Goal: Obtain resource: Download file/media

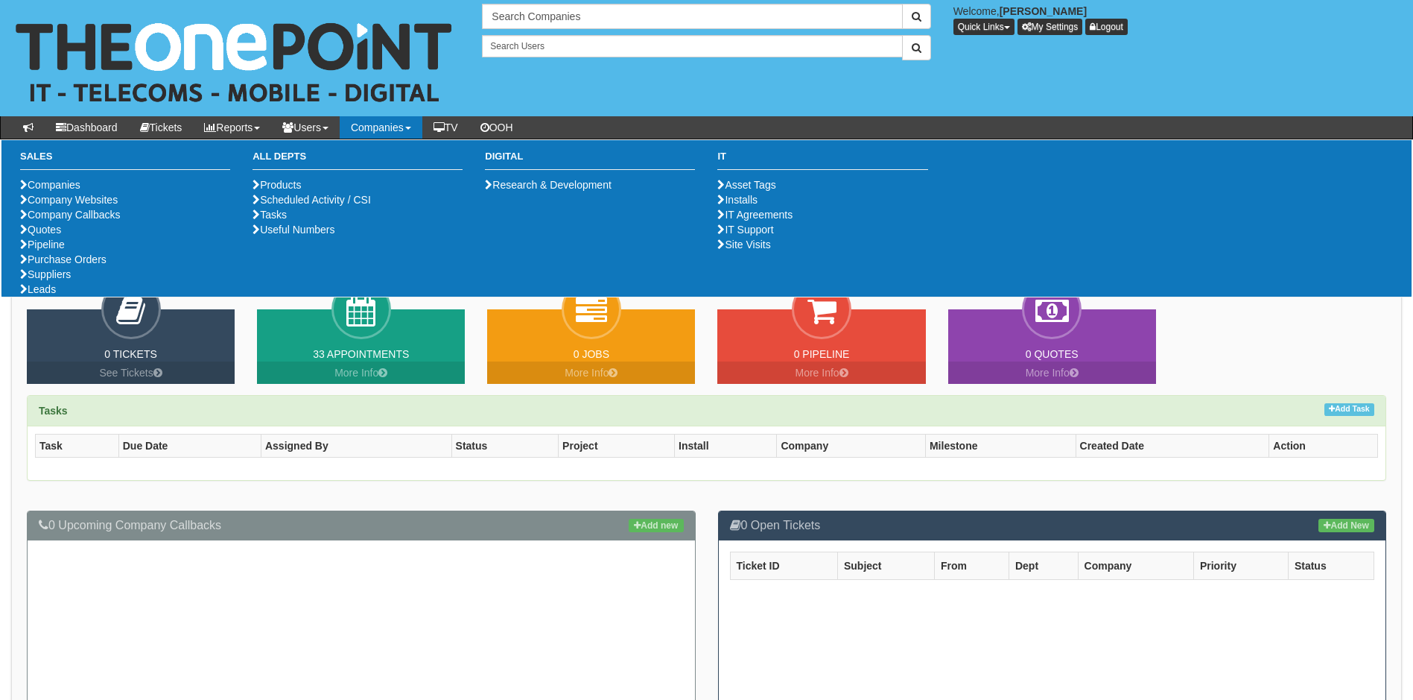
click at [390, 128] on link "Companies" at bounding box center [381, 127] width 83 height 22
click at [79, 265] on link "Purchase Orders" at bounding box center [63, 259] width 86 height 12
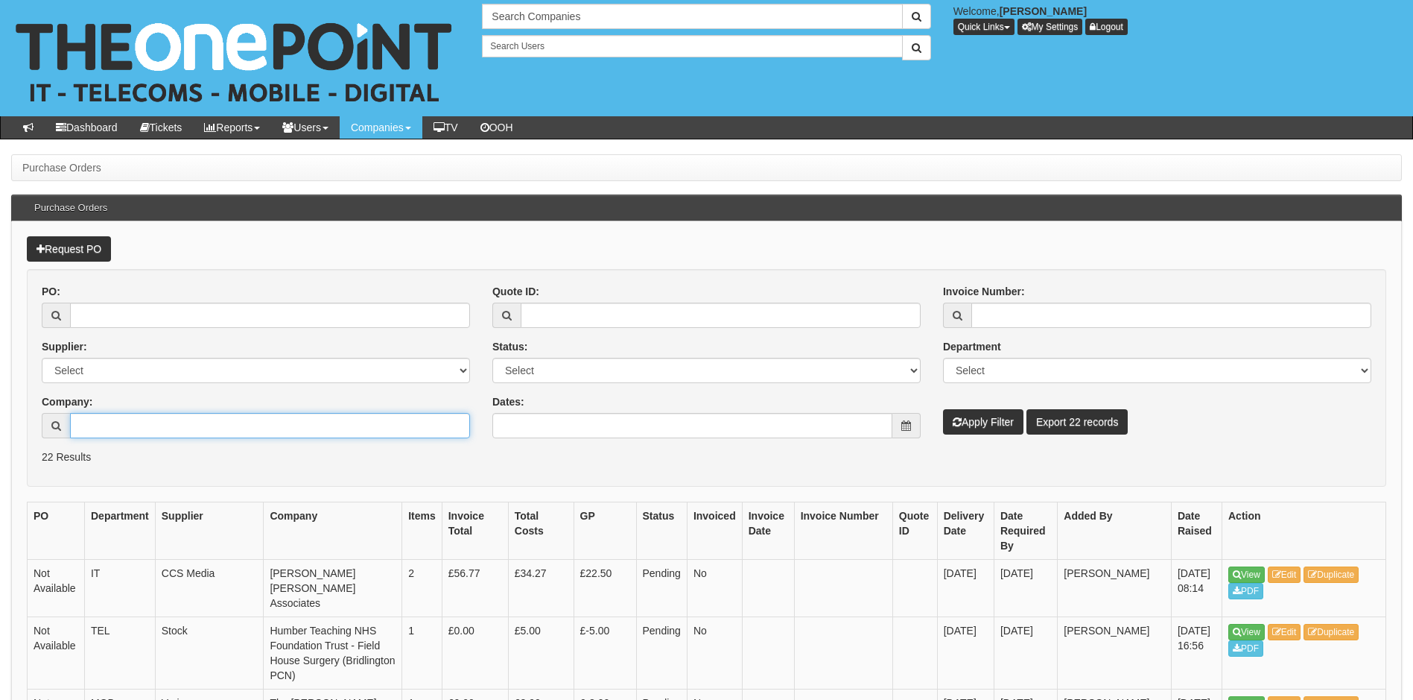
click at [146, 415] on input "Company:" at bounding box center [270, 425] width 400 height 25
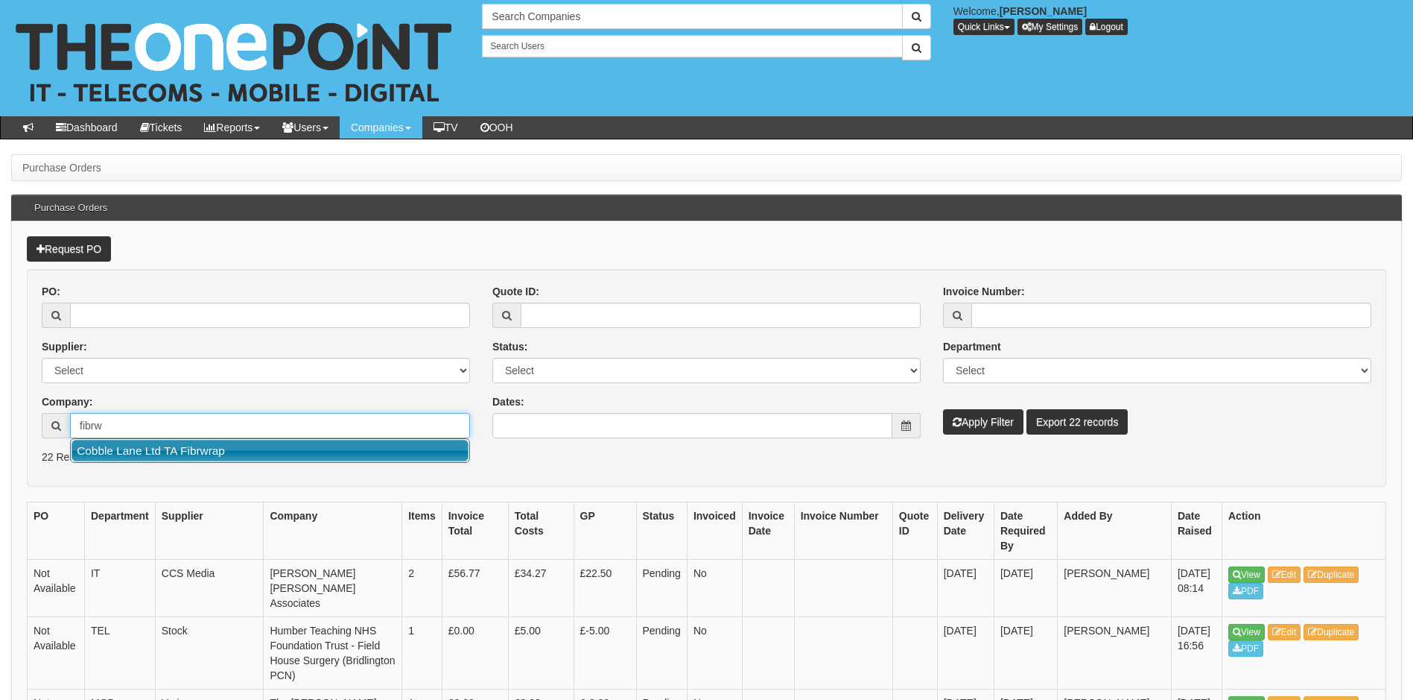
click at [199, 448] on link "Cobble Lane Ltd TA Fibrwrap" at bounding box center [270, 451] width 397 height 22
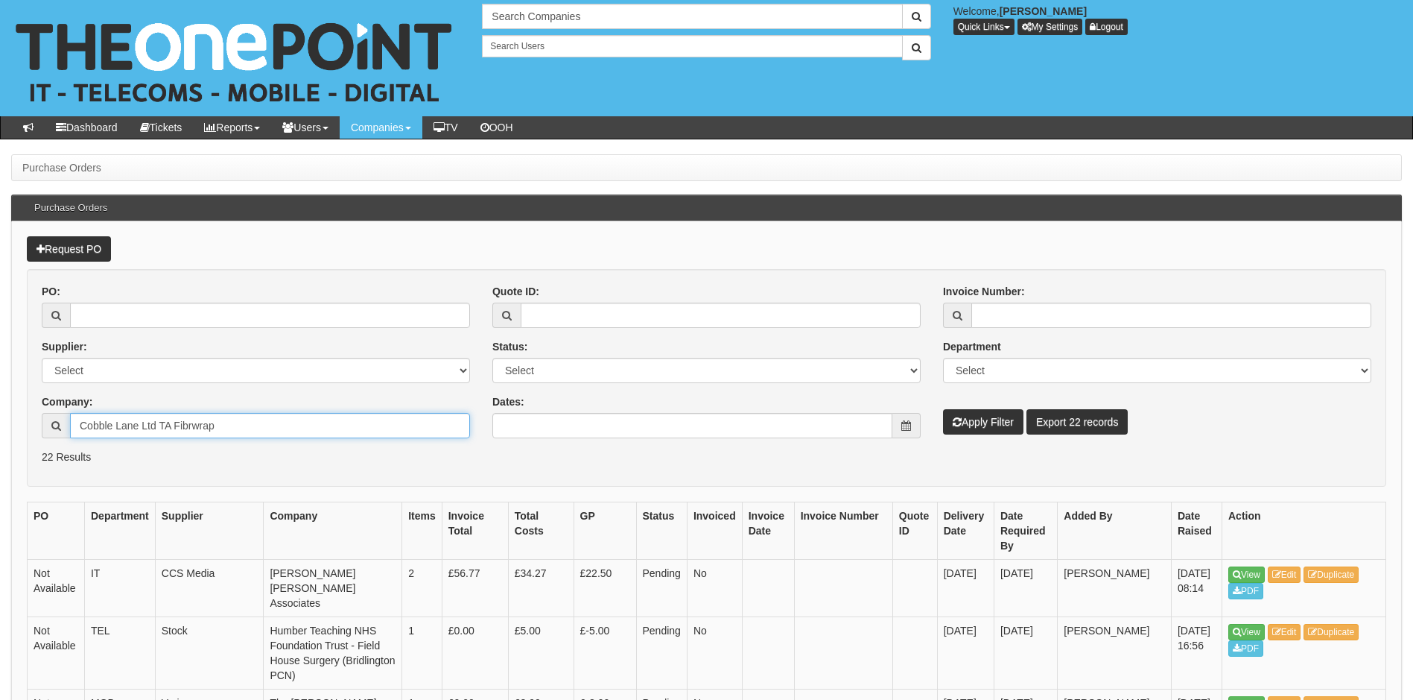
type input "Cobble Lane Ltd TA Fibrwrap"
click at [980, 423] on button "Apply Filter" at bounding box center [983, 421] width 80 height 25
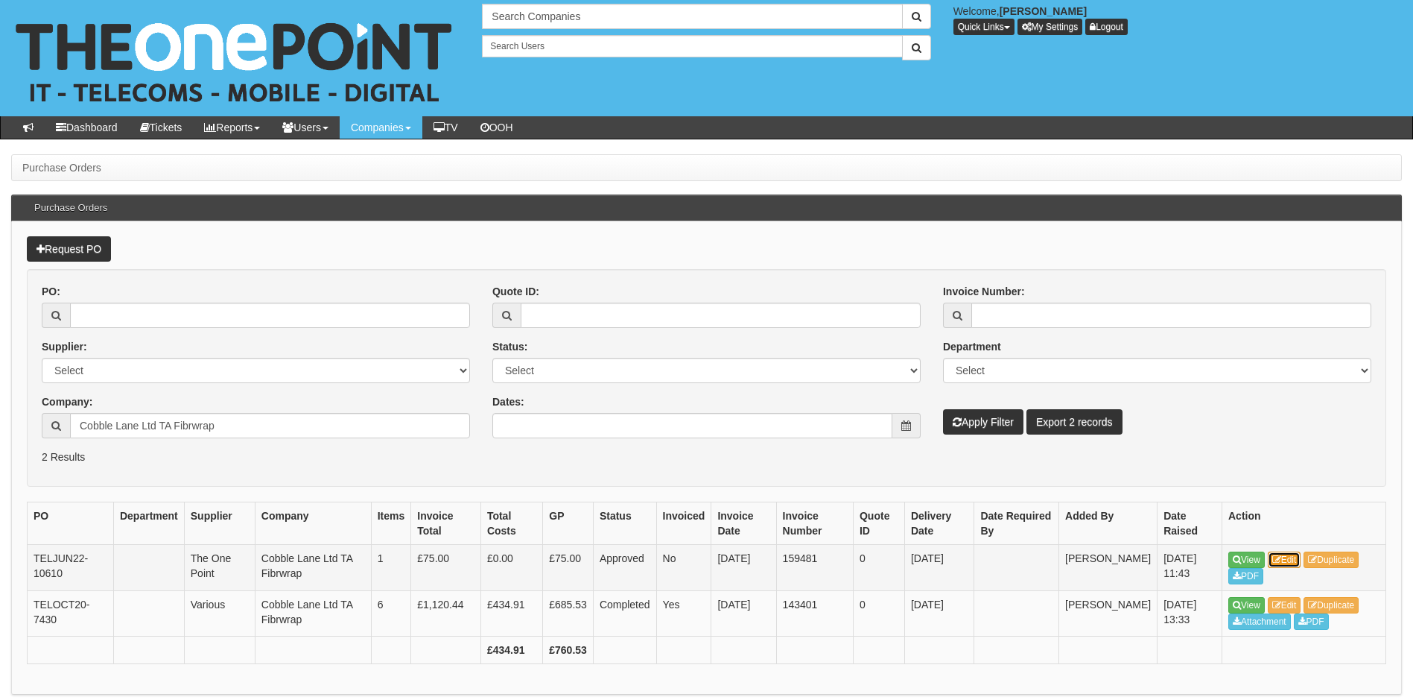
click at [1295, 558] on link "Edit" at bounding box center [1285, 559] width 34 height 16
click at [1290, 600] on link "Edit" at bounding box center [1285, 605] width 34 height 16
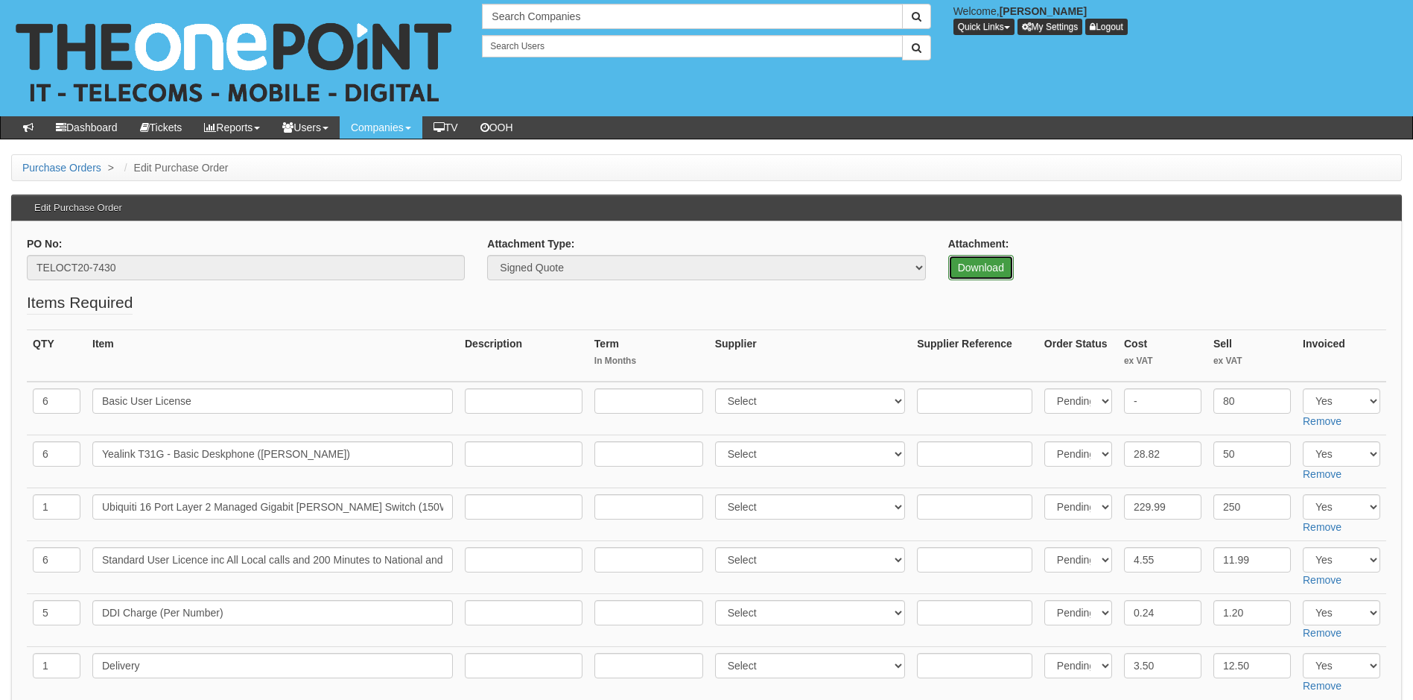
click at [992, 264] on link "Download" at bounding box center [981, 267] width 66 height 25
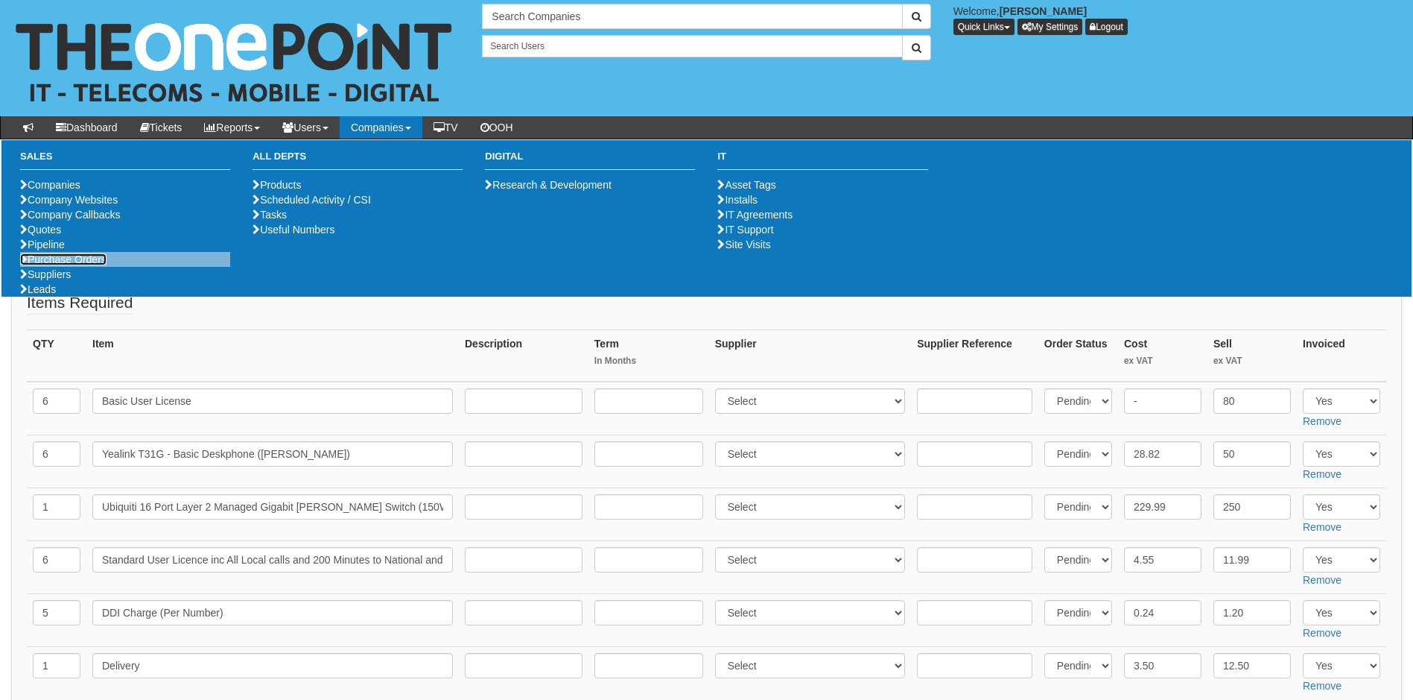
click at [66, 265] on link "Purchase Orders" at bounding box center [63, 259] width 86 height 12
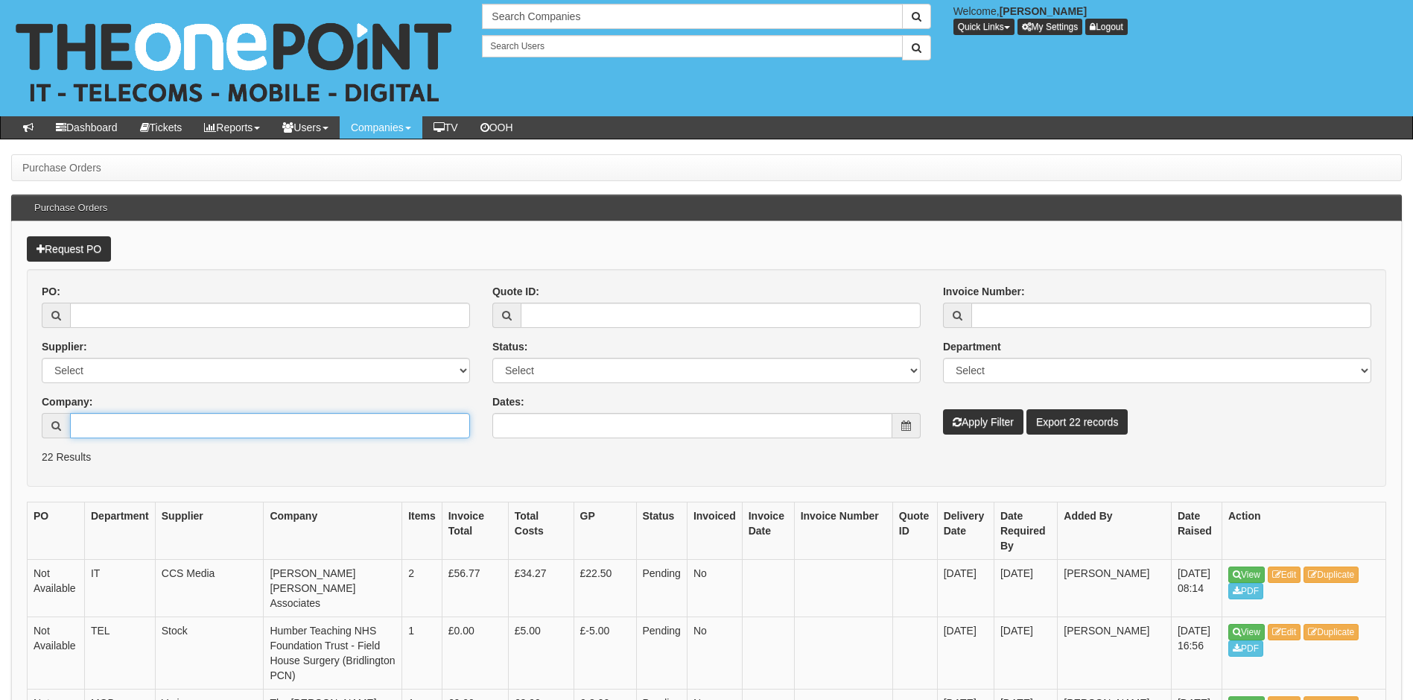
click at [126, 423] on input "Company:" at bounding box center [270, 425] width 400 height 25
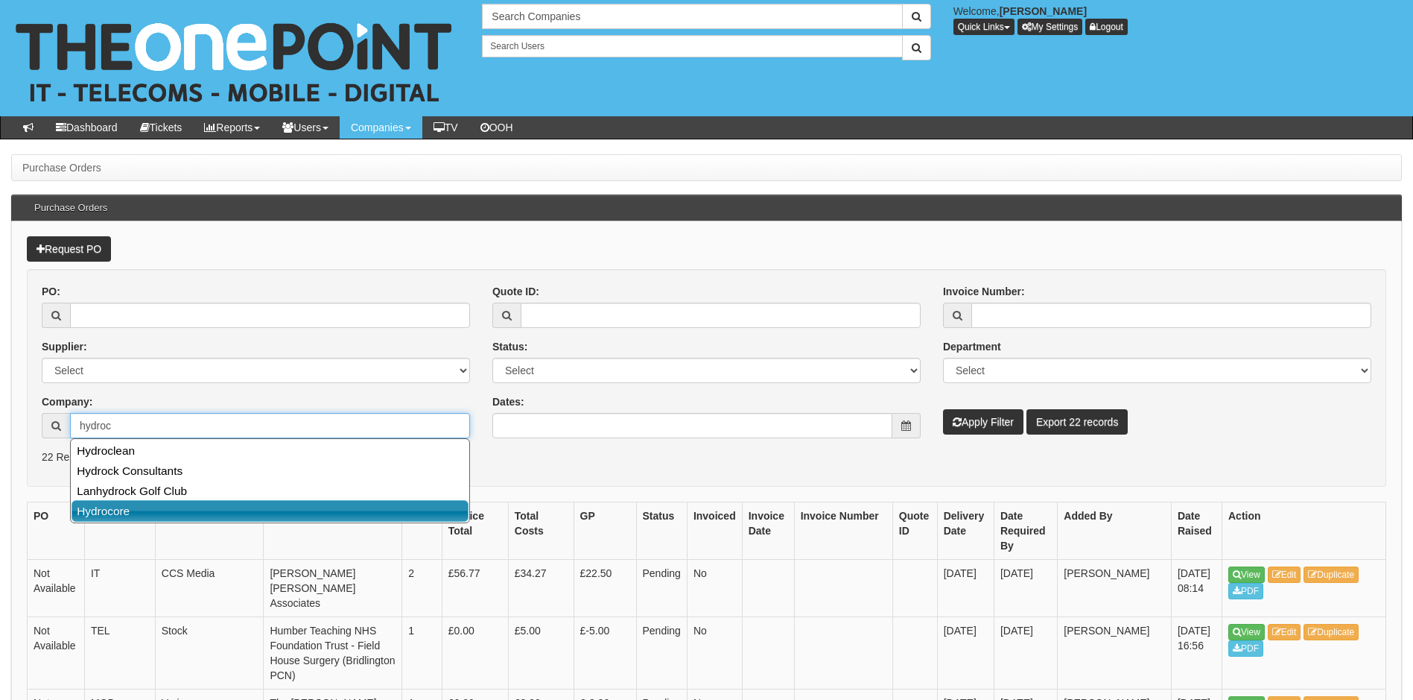
click at [113, 513] on link "Hydrocore" at bounding box center [270, 511] width 397 height 22
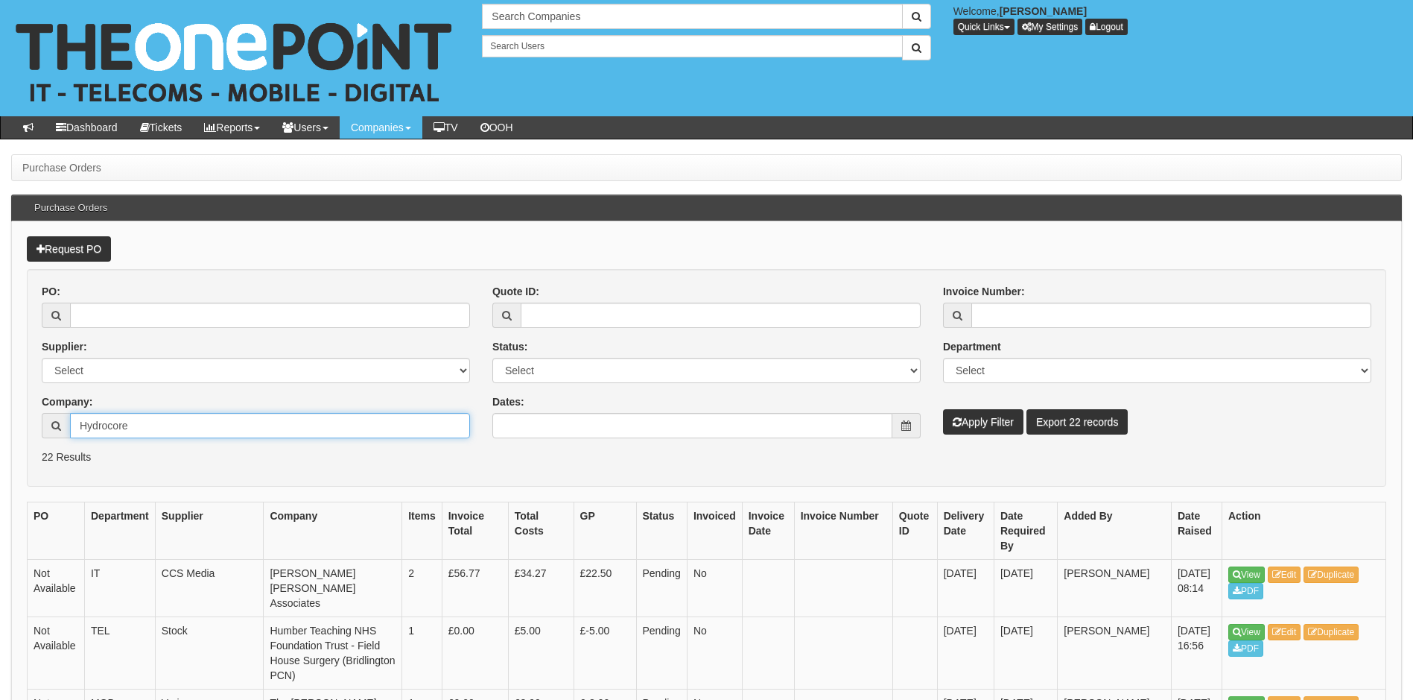
type input "Hydrocore"
click at [996, 419] on button "Apply Filter" at bounding box center [983, 421] width 80 height 25
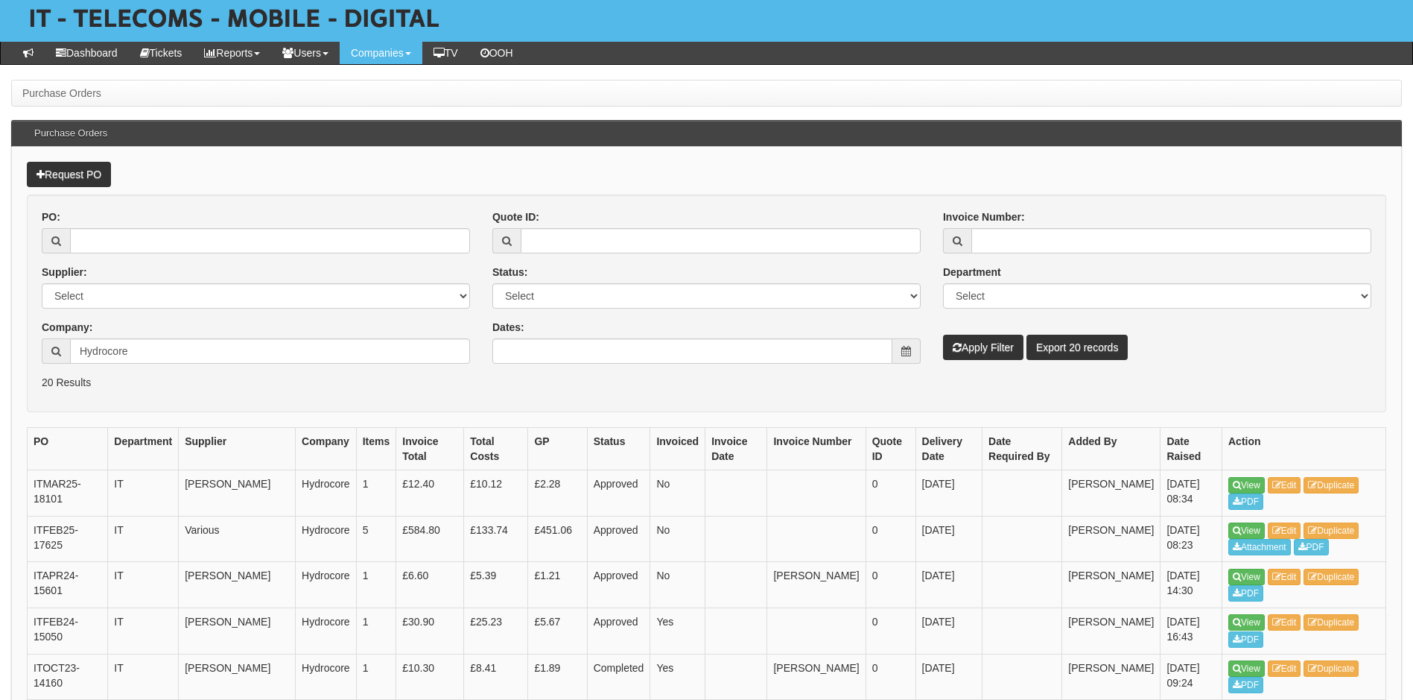
scroll to position [149, 0]
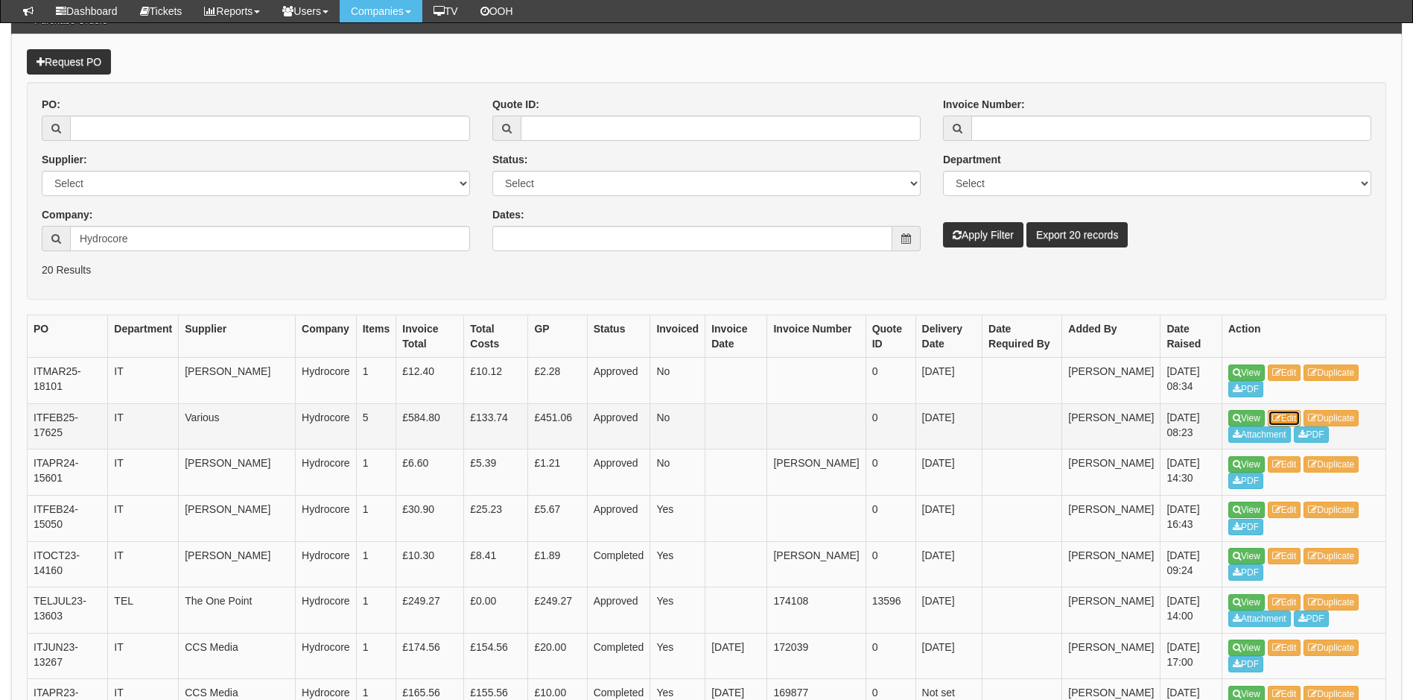
click at [1295, 418] on link "Edit" at bounding box center [1285, 418] width 34 height 16
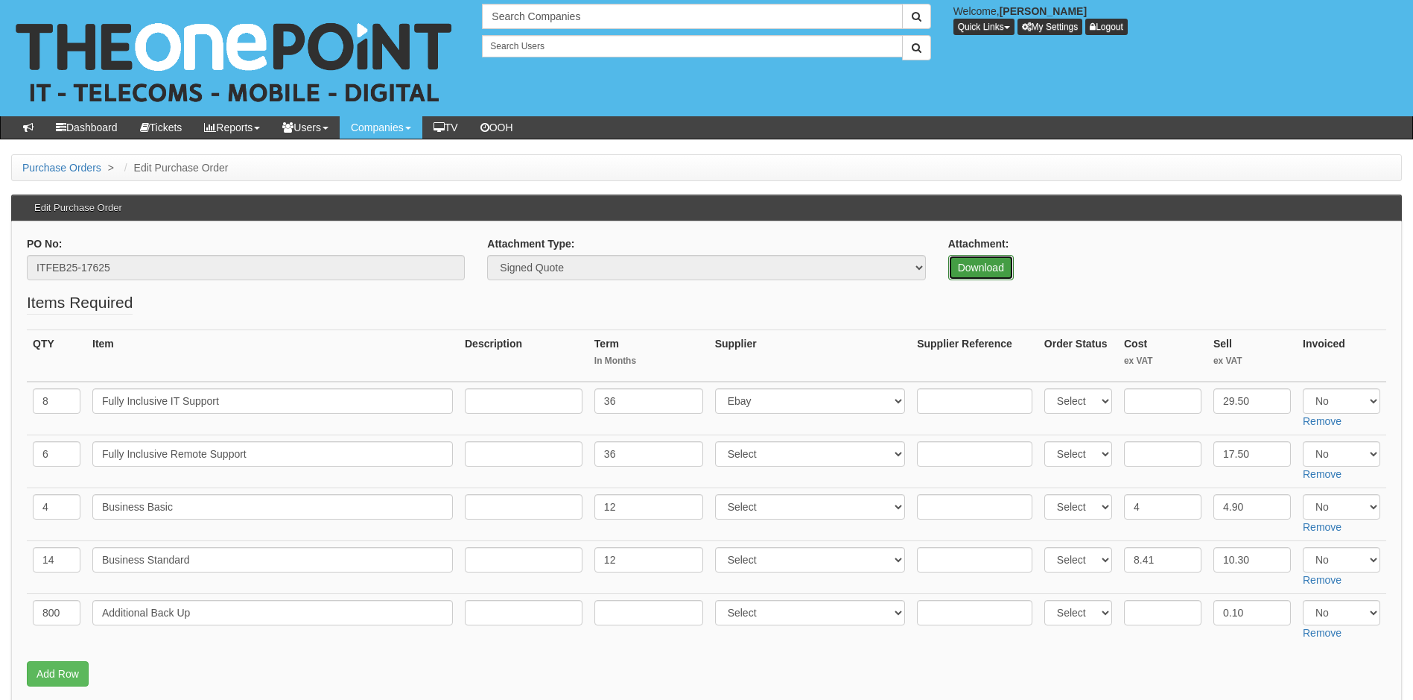
click at [990, 265] on link "Download" at bounding box center [981, 267] width 66 height 25
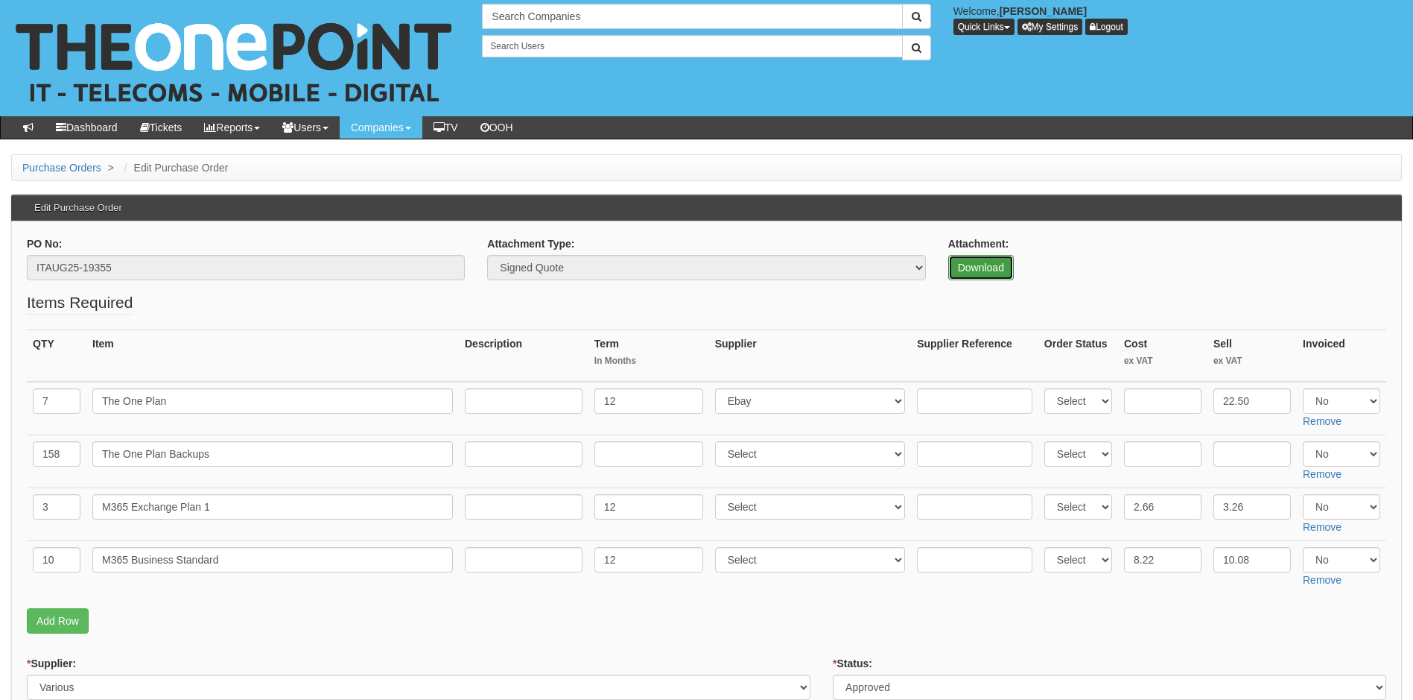
click at [977, 266] on link "Download" at bounding box center [981, 267] width 66 height 25
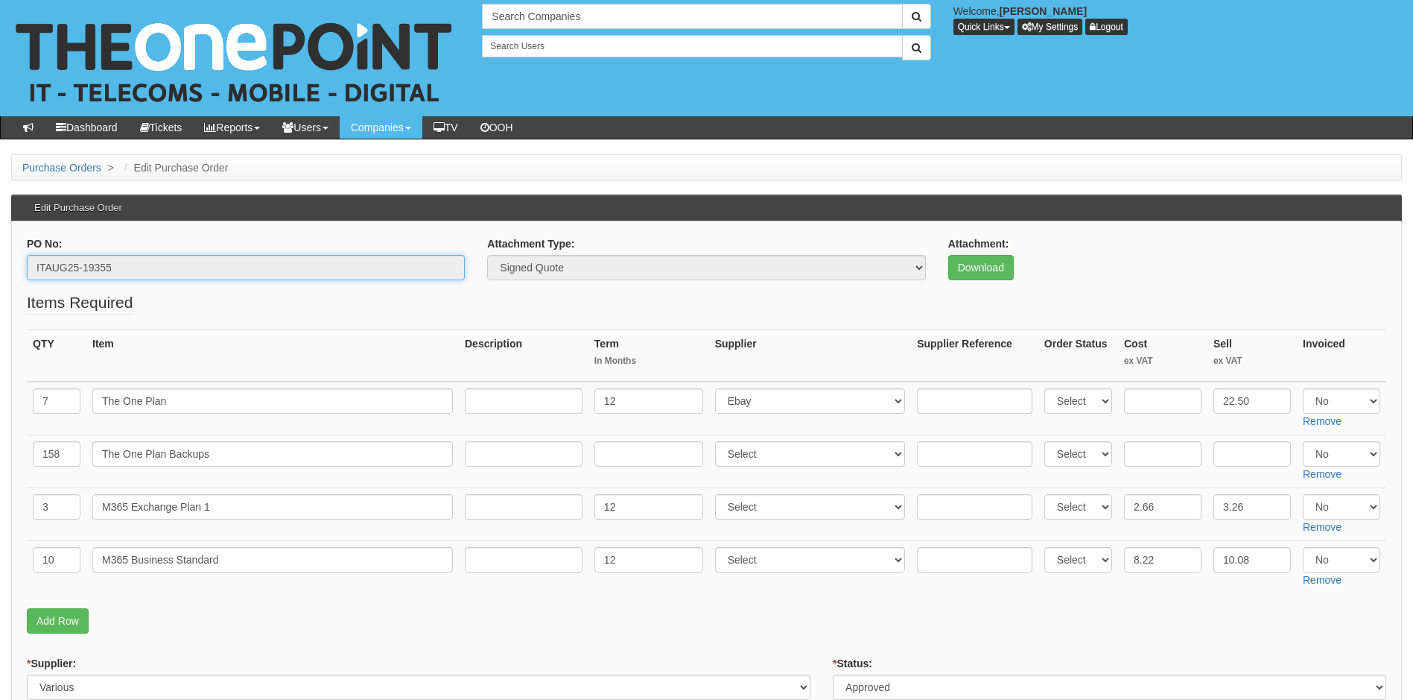
click at [121, 267] on input "ITAUG25-19355" at bounding box center [246, 267] width 438 height 25
drag, startPoint x: 107, startPoint y: 267, endPoint x: -16, endPoint y: 271, distance: 123.0
drag, startPoint x: -16, startPoint y: 271, endPoint x: 69, endPoint y: 269, distance: 85.0
click at [431, 305] on fieldset "Items Required QTY Item Description Term In Months Supplier Supplier Reference …" at bounding box center [707, 465] width 1360 height 349
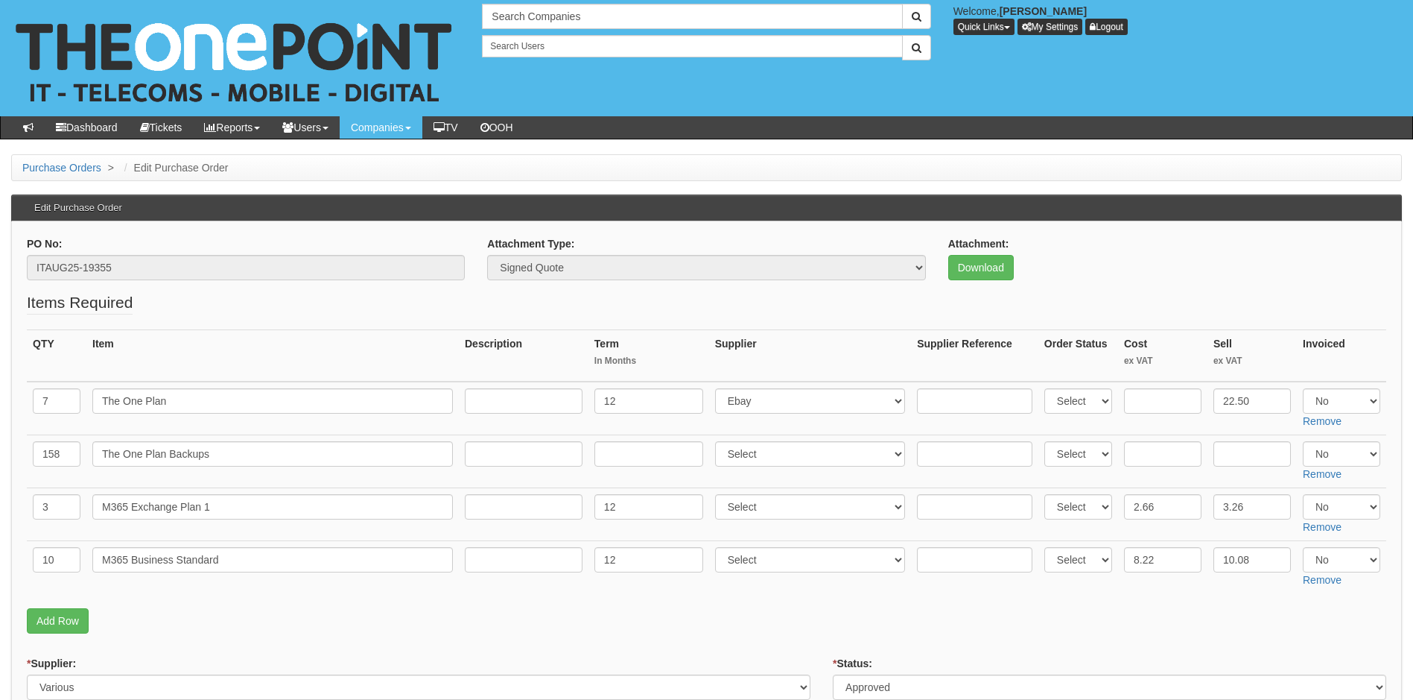
click at [289, 630] on p "Add Row" at bounding box center [707, 620] width 1360 height 25
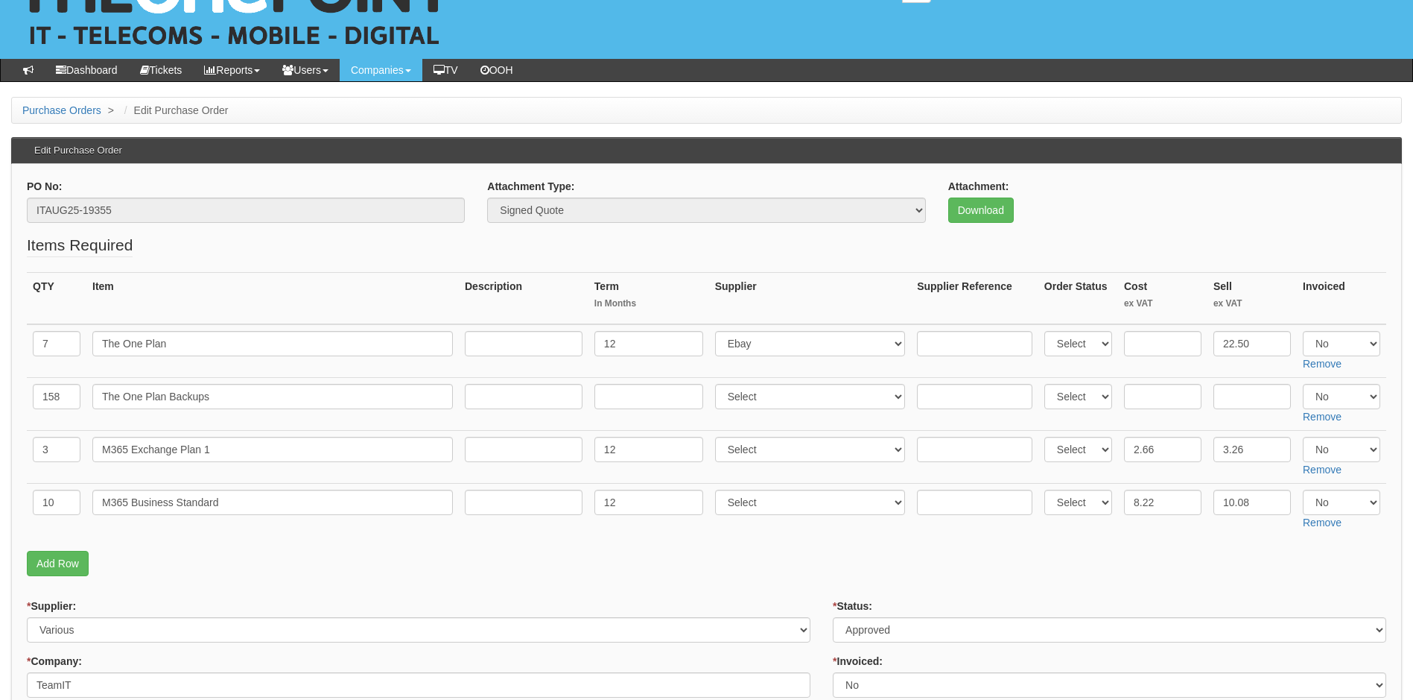
scroll to position [75, 0]
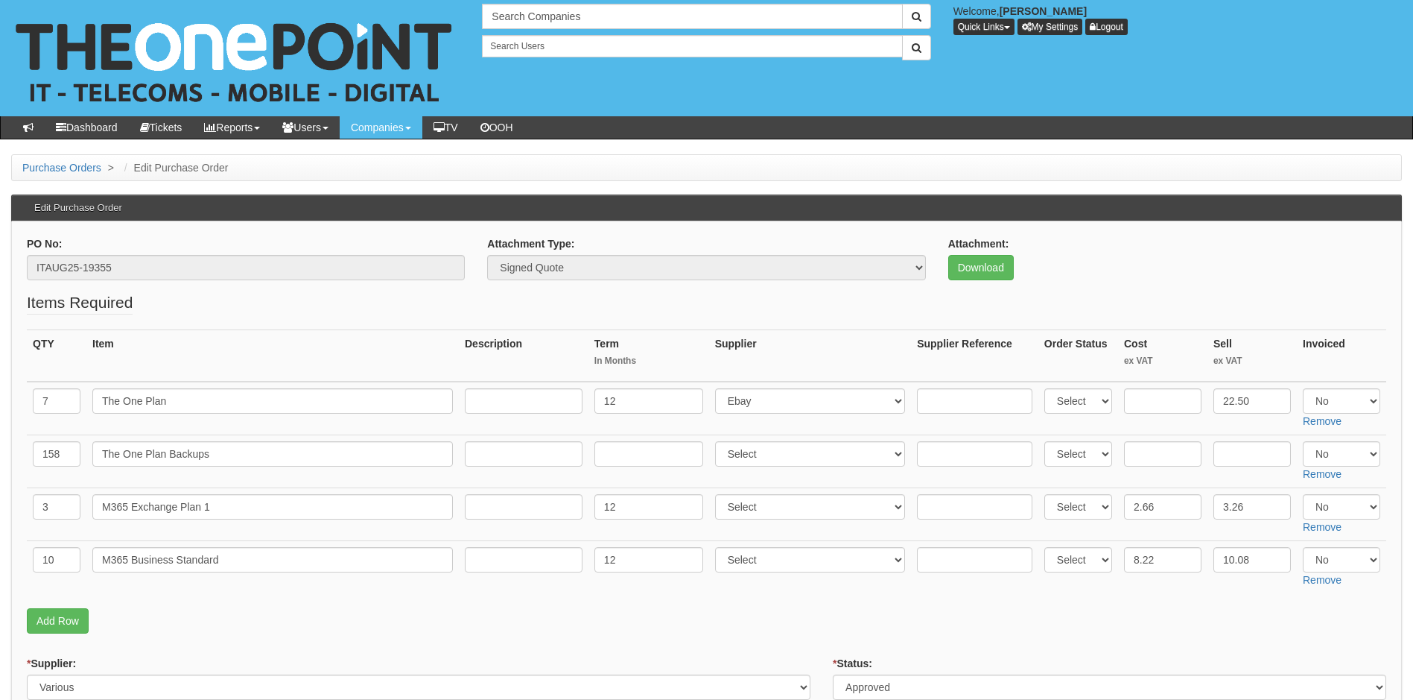
scroll to position [75, 0]
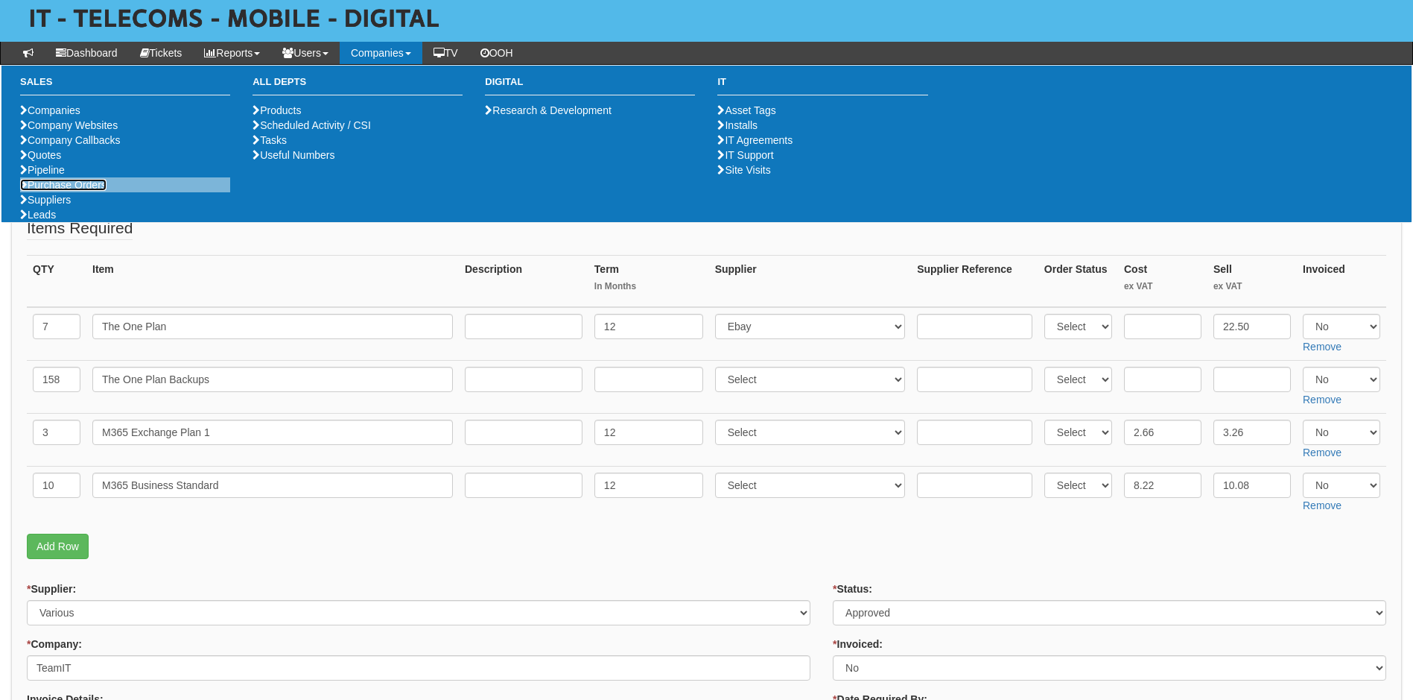
click at [69, 191] on link "Purchase Orders" at bounding box center [63, 185] width 86 height 12
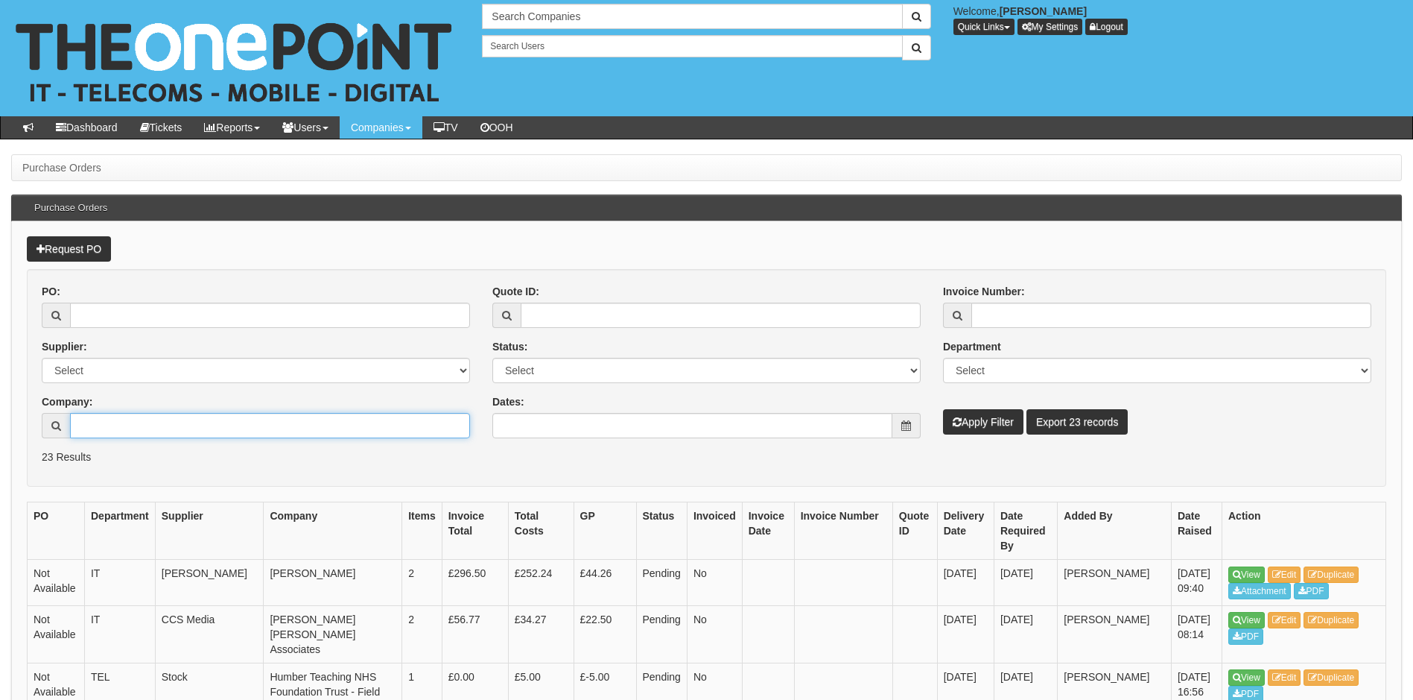
click at [108, 417] on input "Company:" at bounding box center [270, 425] width 400 height 25
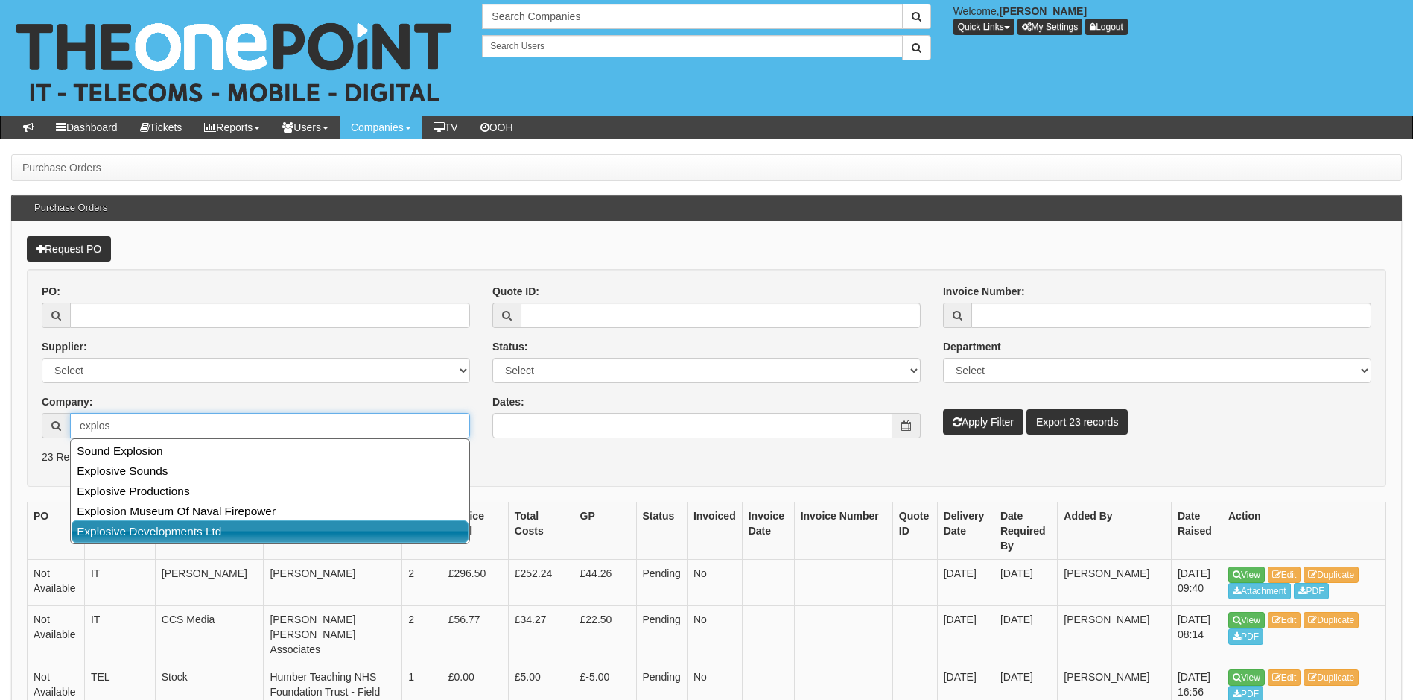
click at [206, 527] on link "Explosive Developments Ltd" at bounding box center [270, 531] width 397 height 22
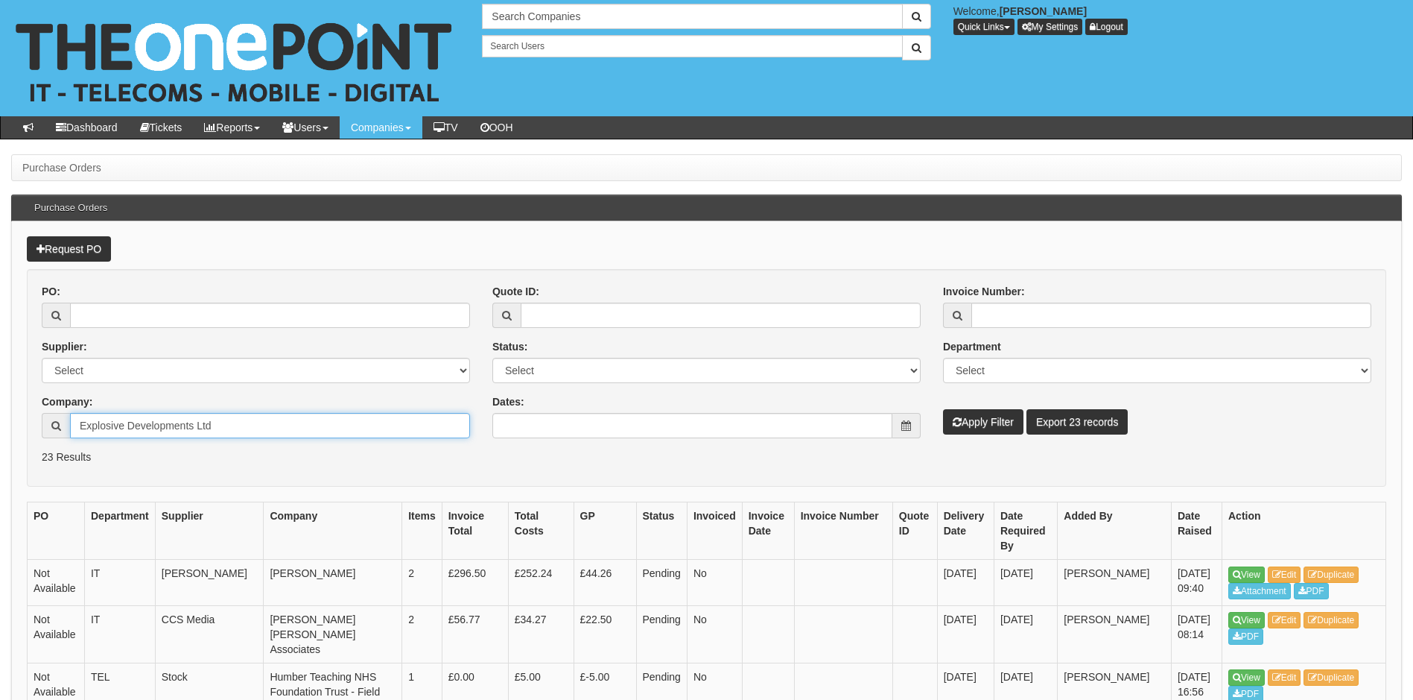
type input "Explosive Developments Ltd"
click at [975, 422] on button "Apply Filter" at bounding box center [983, 421] width 80 height 25
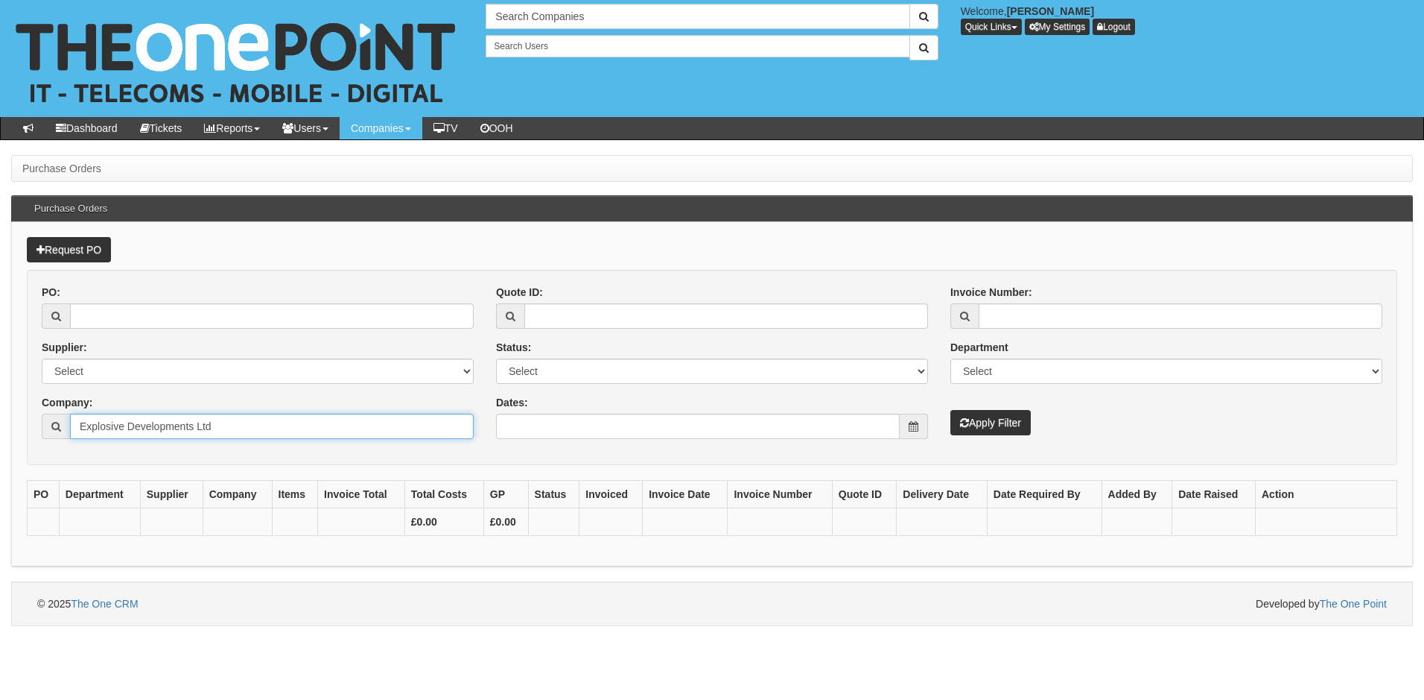
click at [256, 416] on input "Explosive Developments Ltd" at bounding box center [272, 425] width 404 height 25
drag, startPoint x: 266, startPoint y: 425, endPoint x: 127, endPoint y: 427, distance: 139.3
click at [127, 427] on input "Explosive Developments Ltd" at bounding box center [272, 425] width 404 height 25
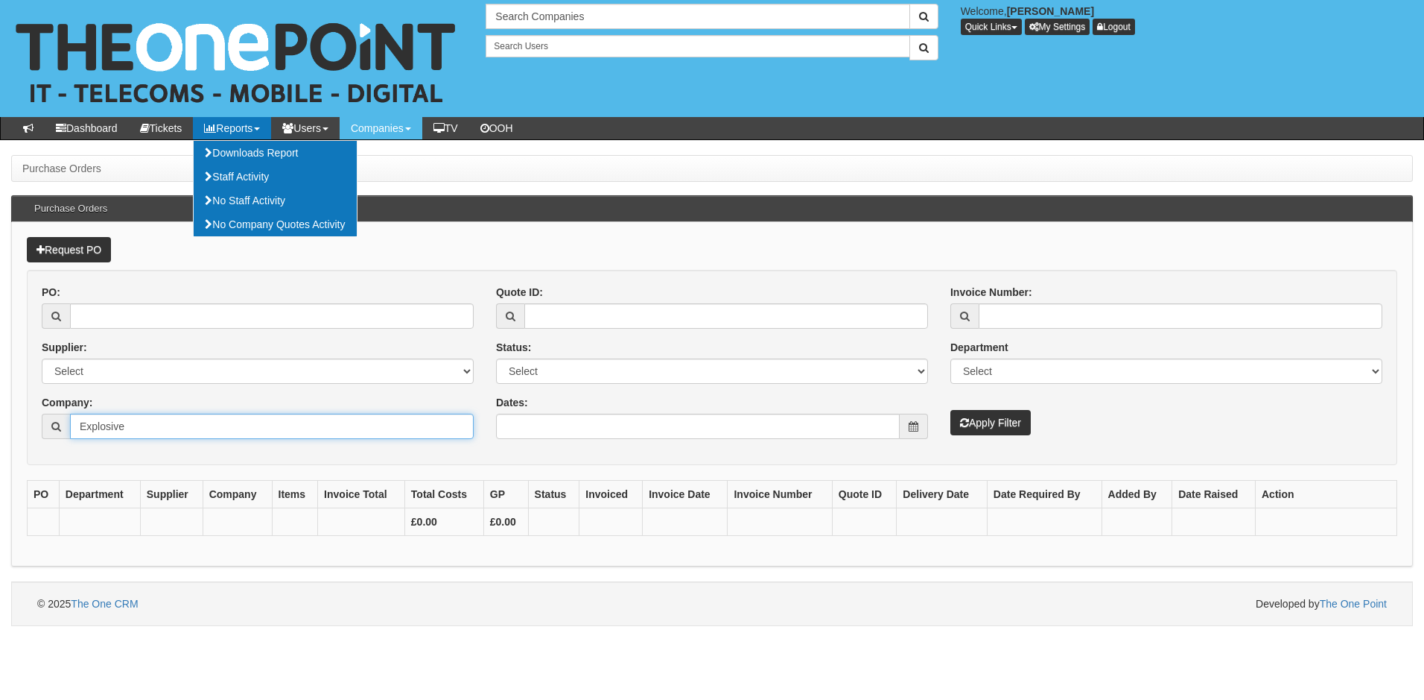
click at [155, 429] on input "Explosive" at bounding box center [272, 425] width 404 height 25
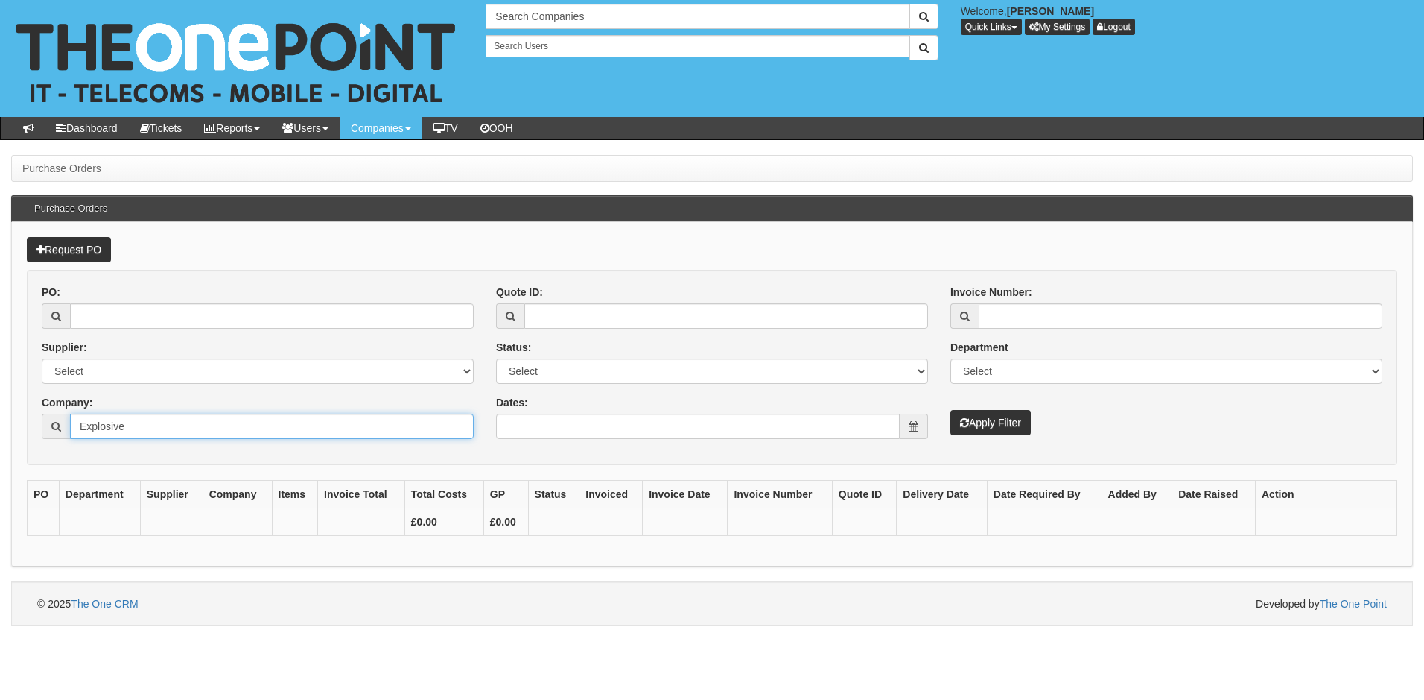
drag, startPoint x: 175, startPoint y: 425, endPoint x: -57, endPoint y: 421, distance: 231.7
click at [0, 421] on html "× Send Email × Add Appointment × Create Ticket × Create Proactive Activity × Ad…" at bounding box center [712, 313] width 1424 height 626
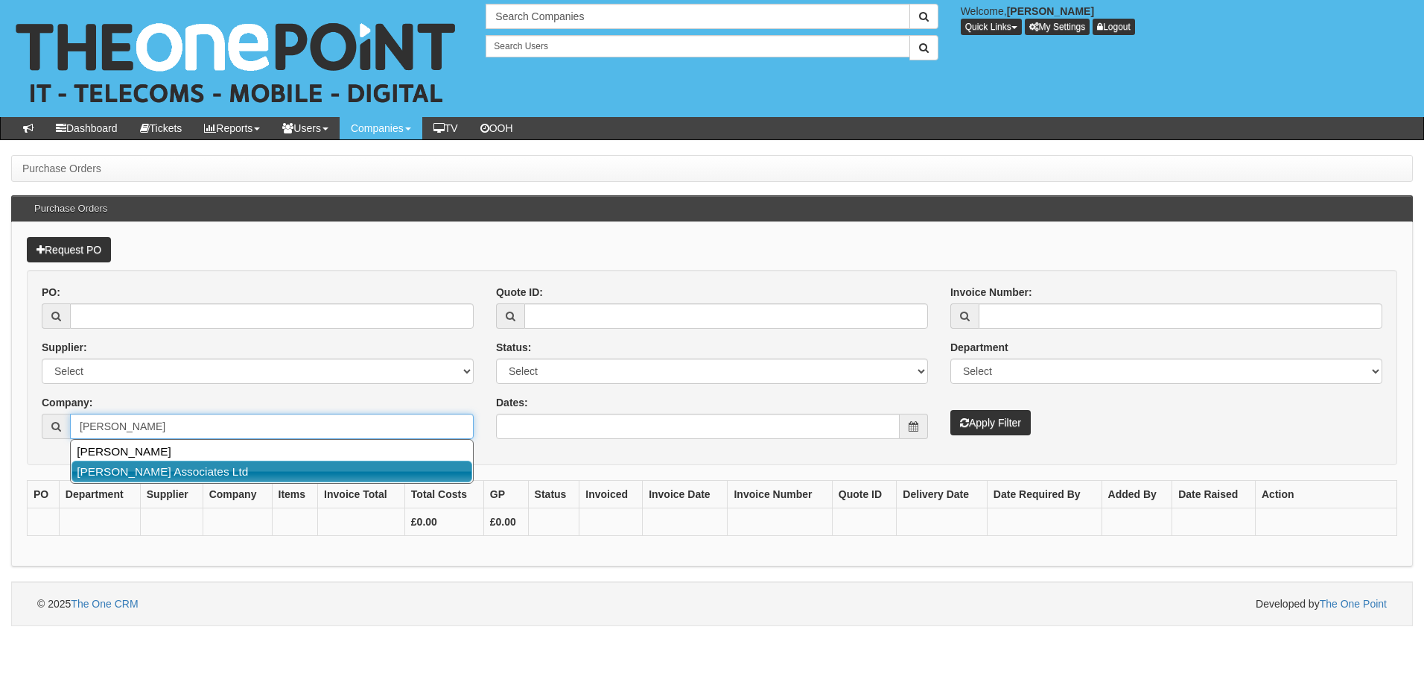
click at [150, 466] on link "[PERSON_NAME] Associates Ltd" at bounding box center [272, 471] width 401 height 22
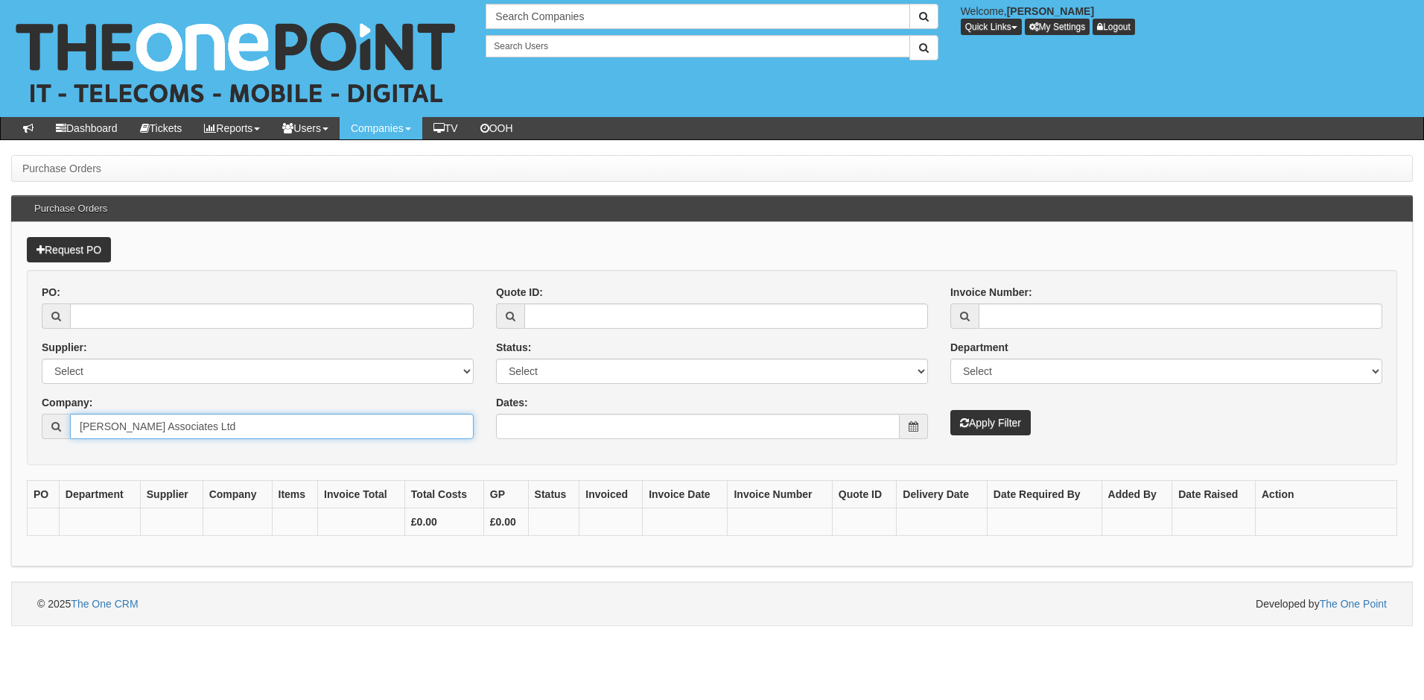
type input "[PERSON_NAME] Associates Ltd"
click at [989, 422] on button "Apply Filter" at bounding box center [991, 422] width 80 height 25
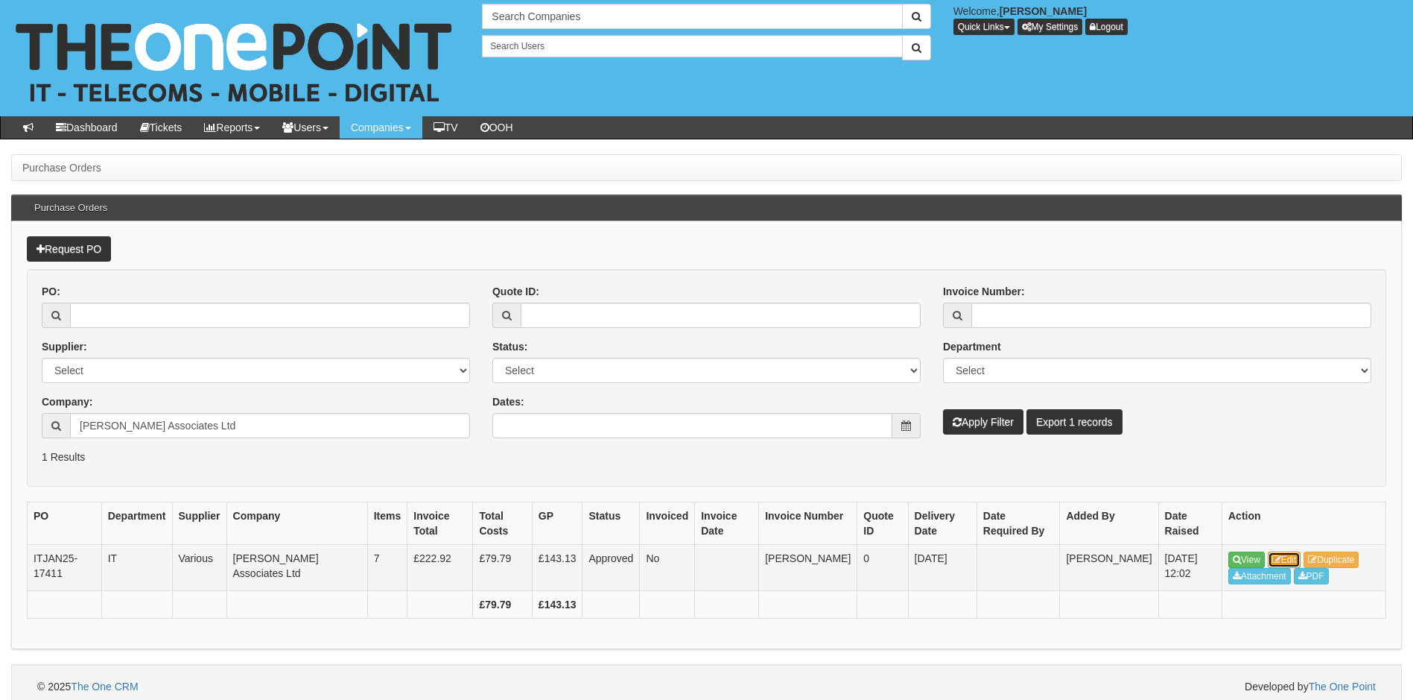
click at [1295, 554] on link "Edit" at bounding box center [1285, 559] width 34 height 16
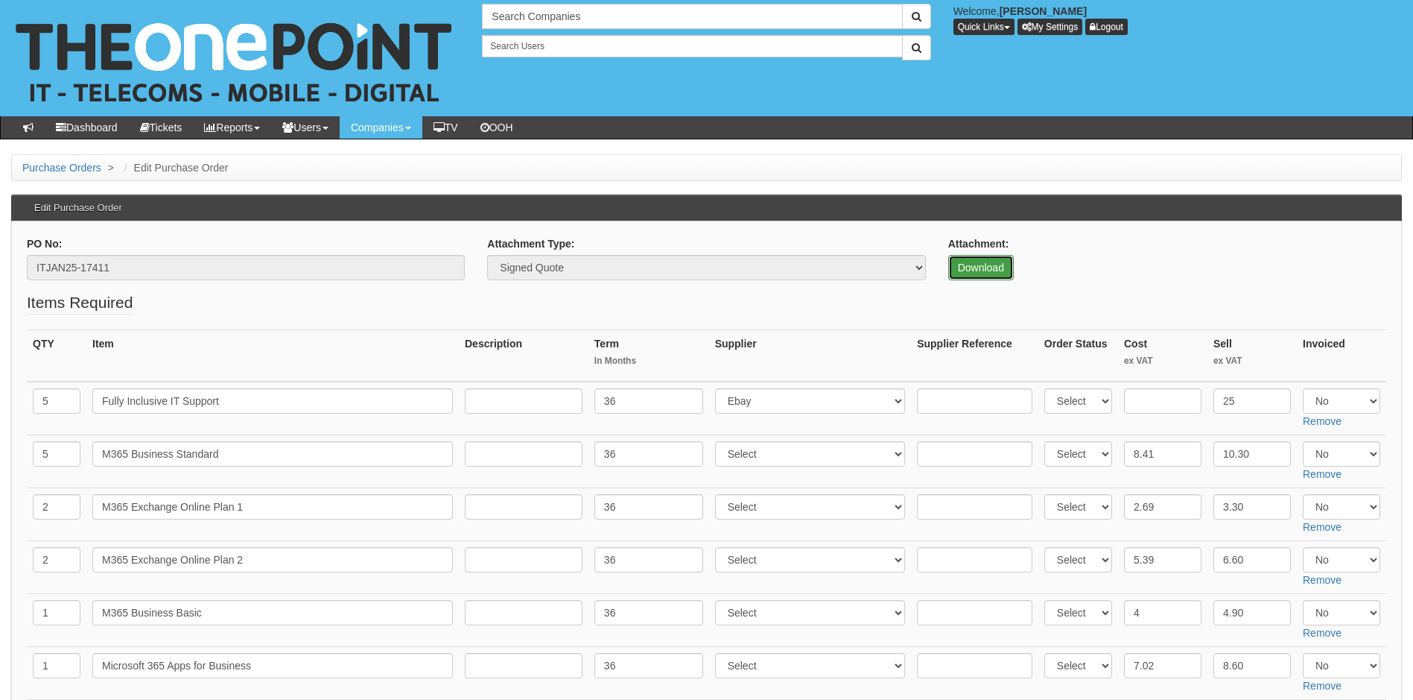
click at [982, 270] on link "Download" at bounding box center [981, 267] width 66 height 25
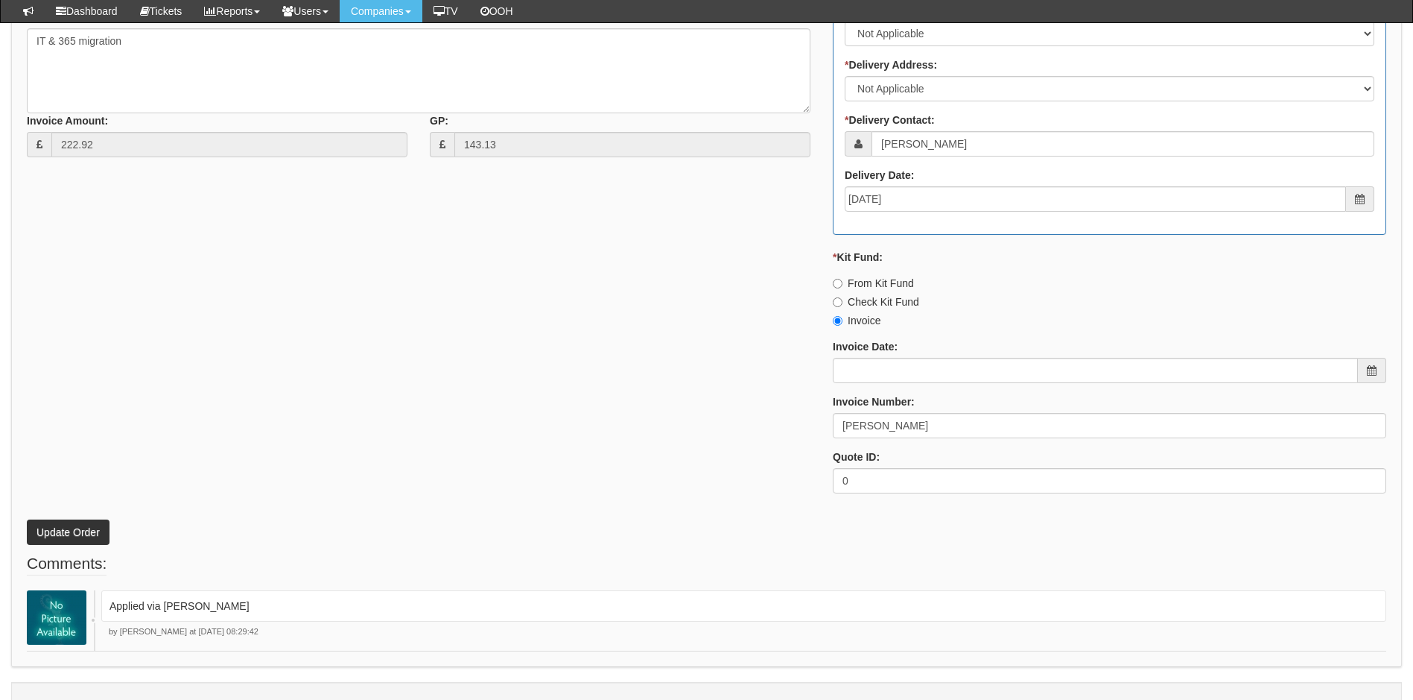
scroll to position [1007, 0]
